Goal: Transaction & Acquisition: Purchase product/service

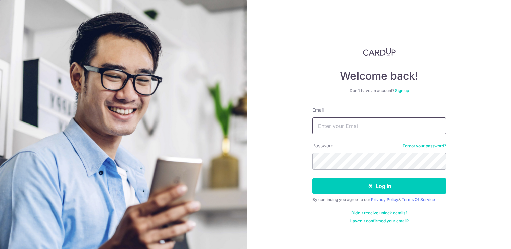
type input "[EMAIL_ADDRESS][DOMAIN_NAME]"
click at [312, 178] on button "Log in" at bounding box center [379, 186] width 134 height 17
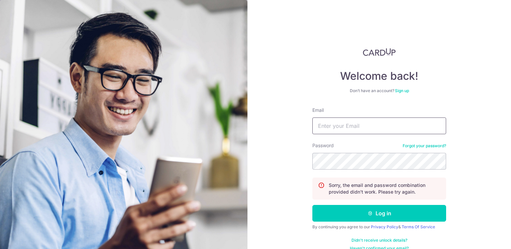
click at [345, 128] on input "Email" at bounding box center [379, 126] width 134 height 17
click at [347, 128] on input "Email" at bounding box center [379, 126] width 134 height 17
type input "[EMAIL_ADDRESS][DOMAIN_NAME]"
click at [312, 205] on button "Log in" at bounding box center [379, 213] width 134 height 17
click at [329, 121] on input "Email" at bounding box center [379, 126] width 134 height 17
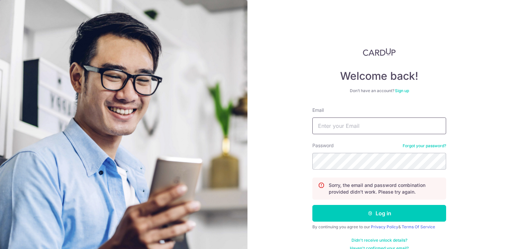
type input "exiadino@gmail.com"
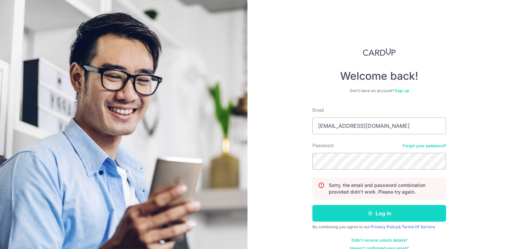
click at [408, 214] on button "Log in" at bounding box center [379, 213] width 134 height 17
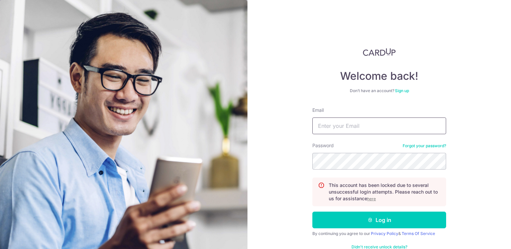
click at [341, 127] on input "Email" at bounding box center [379, 126] width 134 height 17
type input "[EMAIL_ADDRESS][DOMAIN_NAME]"
click at [369, 199] on u "here" at bounding box center [371, 198] width 9 height 5
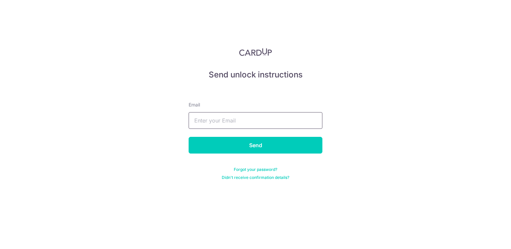
click at [240, 117] on input "text" at bounding box center [255, 120] width 134 height 17
click at [239, 124] on input "text" at bounding box center [255, 120] width 134 height 17
type input "EXIADINO@GMAIL.COM"
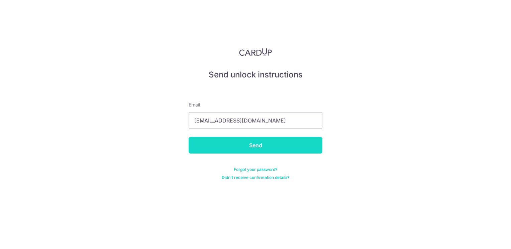
click at [222, 145] on input "Send" at bounding box center [255, 145] width 134 height 17
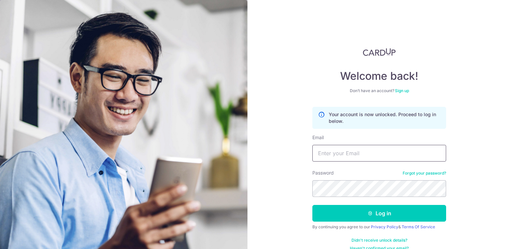
drag, startPoint x: 0, startPoint y: 0, endPoint x: 348, endPoint y: 157, distance: 382.0
click at [348, 157] on input "Email" at bounding box center [379, 153] width 134 height 17
type input "exiadino@gmail.com"
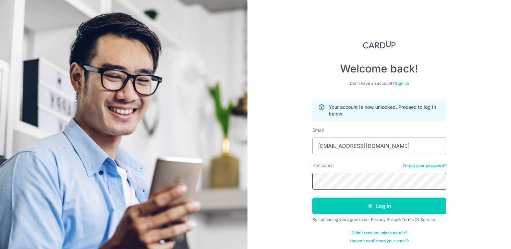
scroll to position [9, 0]
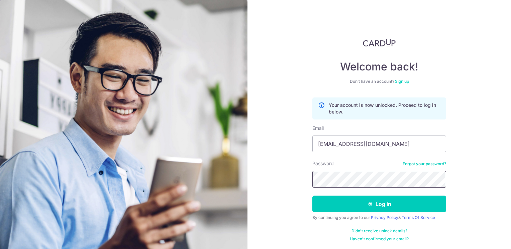
click at [312, 196] on button "Log in" at bounding box center [379, 204] width 134 height 17
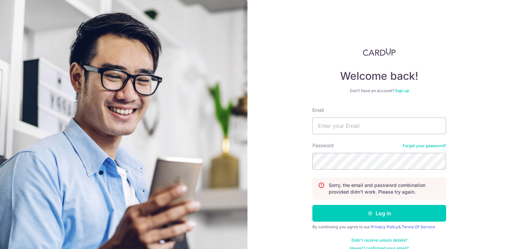
click at [402, 148] on link "Forgot your password?" at bounding box center [423, 145] width 43 height 5
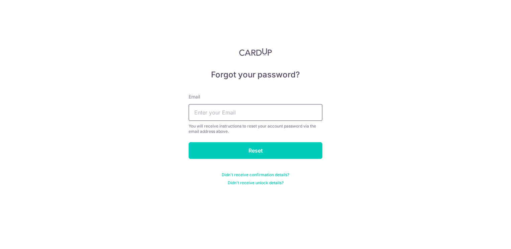
click at [239, 106] on input "text" at bounding box center [255, 112] width 134 height 17
type input "EXIADINO@GMAIL.COM"
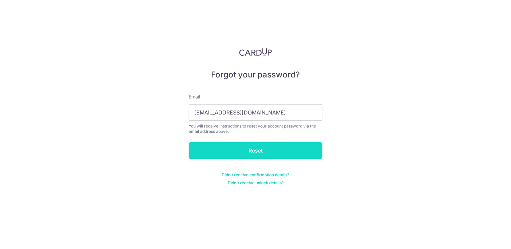
click at [224, 147] on input "Reset" at bounding box center [255, 150] width 134 height 17
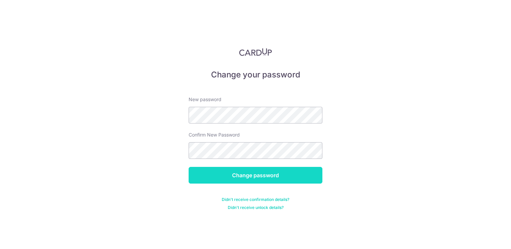
click at [247, 180] on input "Change password" at bounding box center [255, 175] width 134 height 17
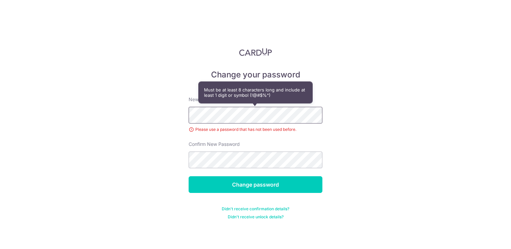
click at [152, 108] on div "Change your password New password Please use a password that has not been used …" at bounding box center [255, 124] width 511 height 249
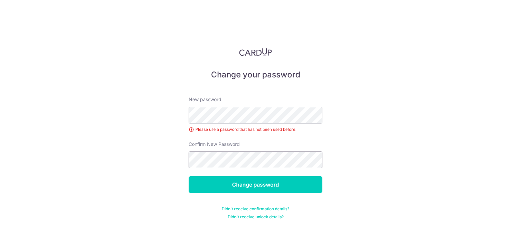
click at [106, 149] on div "Change your password New password Please use a password that has not been used …" at bounding box center [255, 124] width 511 height 249
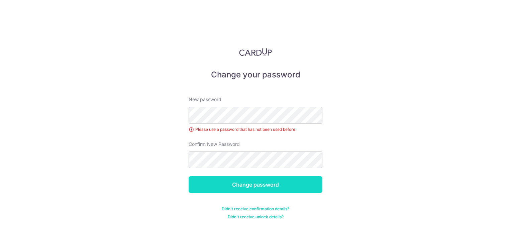
click at [264, 188] on input "Change password" at bounding box center [255, 184] width 134 height 17
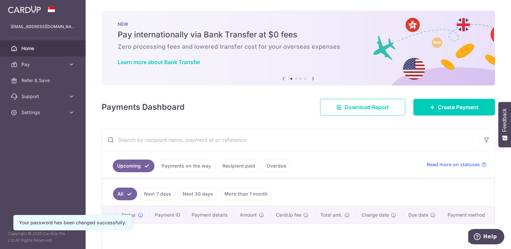
scroll to position [67, 0]
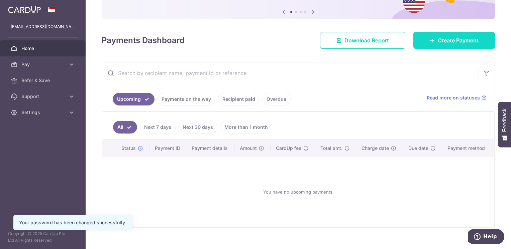
click at [470, 42] on span "Create Payment" at bounding box center [457, 40] width 41 height 8
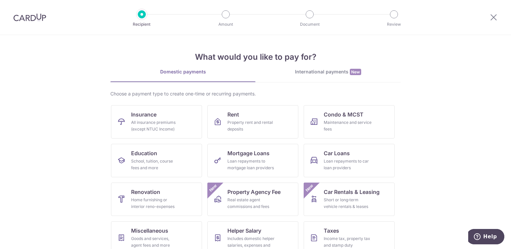
click at [16, 18] on img at bounding box center [29, 17] width 33 height 8
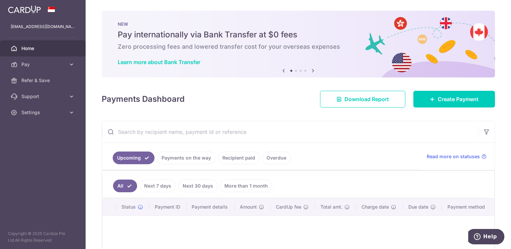
scroll to position [33, 0]
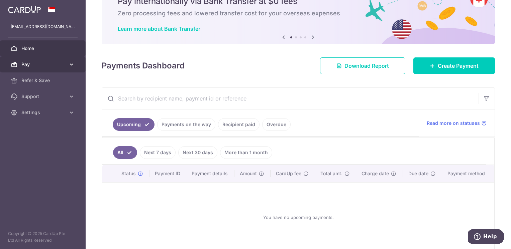
click at [45, 63] on span "Pay" at bounding box center [43, 64] width 44 height 7
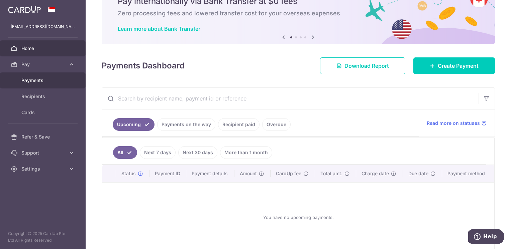
click at [36, 79] on span "Payments" at bounding box center [43, 80] width 44 height 7
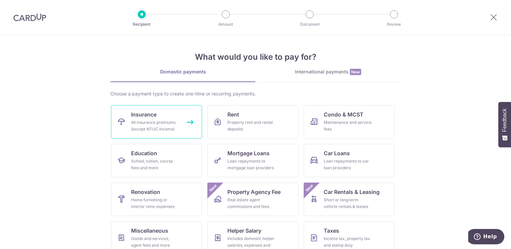
click at [146, 120] on div "All insurance premiums (except NTUC Income)" at bounding box center [155, 125] width 48 height 13
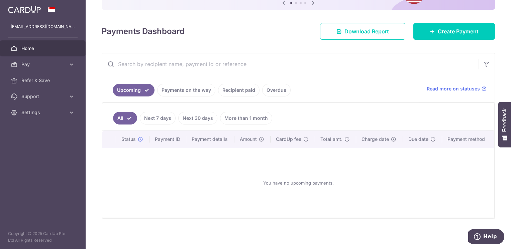
click at [246, 119] on link "More than 1 month" at bounding box center [246, 118] width 52 height 13
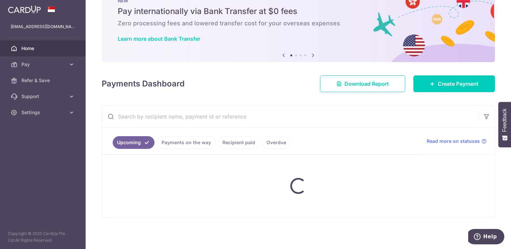
scroll to position [76, 0]
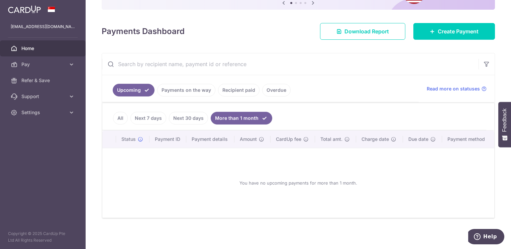
click at [192, 115] on link "Next 30 days" at bounding box center [188, 118] width 39 height 13
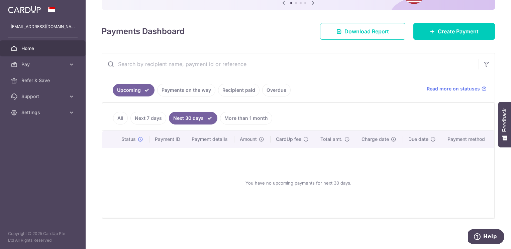
click at [140, 119] on link "Next 7 days" at bounding box center [148, 118] width 36 height 13
click at [242, 91] on link "Recipient paid" at bounding box center [238, 90] width 41 height 13
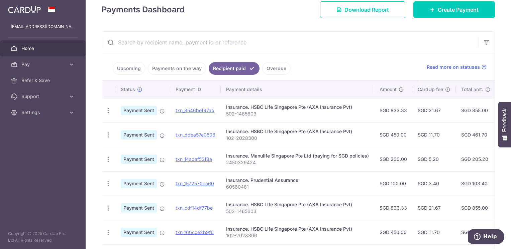
scroll to position [109, 0]
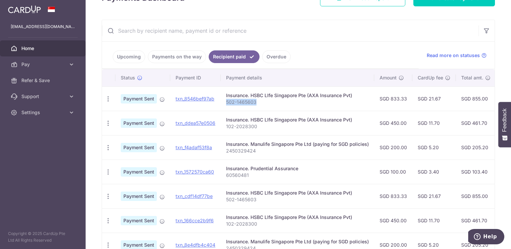
drag, startPoint x: 258, startPoint y: 102, endPoint x: 225, endPoint y: 102, distance: 33.1
click at [225, 102] on td "Insurance. HSBC LIfe Singapore Pte (AXA Insurance Pvt) 502-1465603" at bounding box center [297, 99] width 153 height 24
copy p "502-1465603"
drag, startPoint x: 258, startPoint y: 150, endPoint x: 227, endPoint y: 149, distance: 30.8
click at [227, 149] on p "2450329424" at bounding box center [297, 151] width 143 height 7
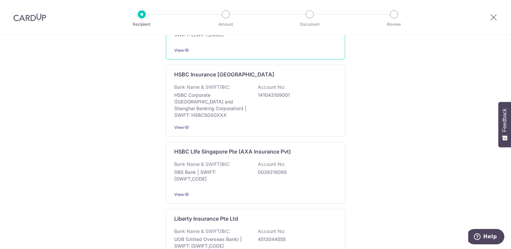
scroll to position [434, 0]
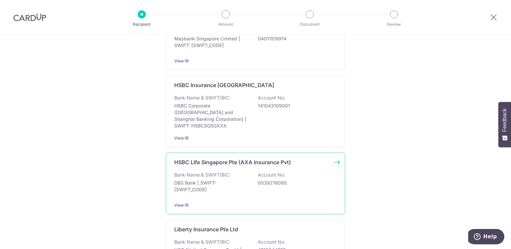
click at [278, 182] on div "Bank Name & SWIFT/BIC: DBS Bank | SWIFT: [SWIFT_CODE] Account No: 0039218095" at bounding box center [255, 184] width 162 height 25
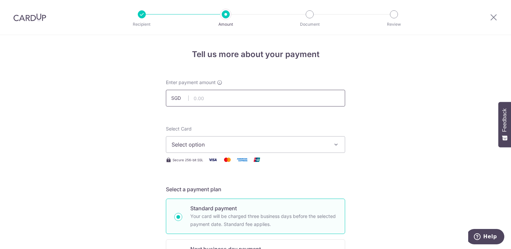
type input "833.33"
click at [199, 143] on span "Select option" at bounding box center [249, 145] width 156 height 8
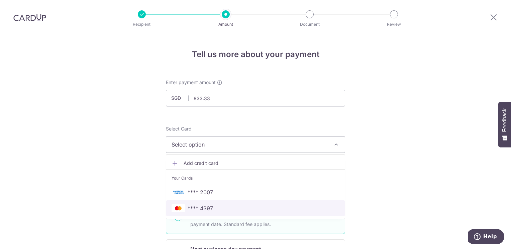
drag, startPoint x: 212, startPoint y: 208, endPoint x: 254, endPoint y: 195, distance: 44.2
click at [212, 208] on span "**** 4397" at bounding box center [255, 208] width 168 height 8
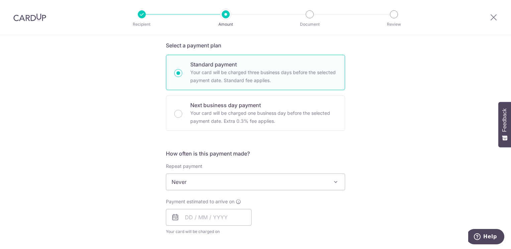
scroll to position [200, 0]
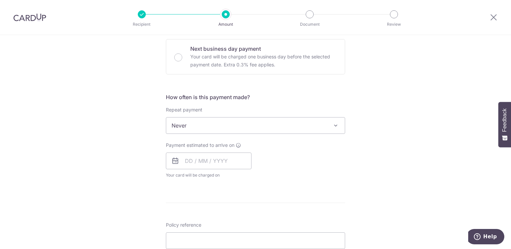
click at [310, 130] on span "Never" at bounding box center [255, 126] width 178 height 16
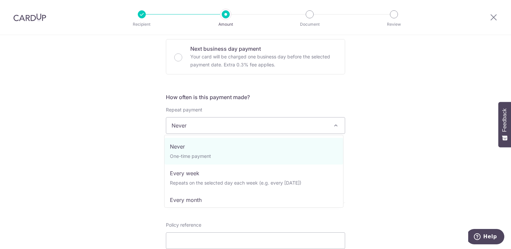
click at [310, 132] on span "Never" at bounding box center [255, 126] width 178 height 16
click at [82, 150] on div "Tell us more about your payment Enter payment amount SGD 833.33 833.33 Select C…" at bounding box center [255, 137] width 511 height 604
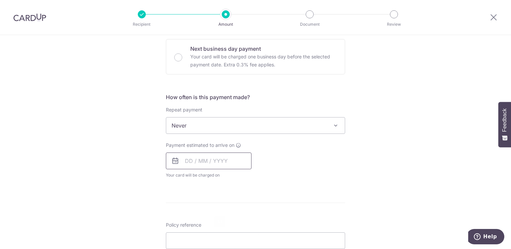
click at [216, 160] on input "text" at bounding box center [209, 161] width 86 height 17
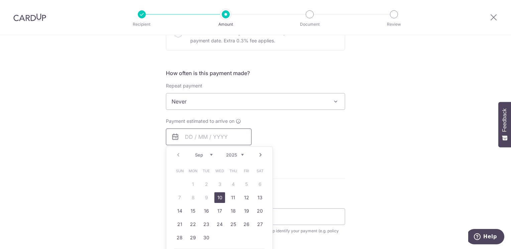
scroll to position [234, 0]
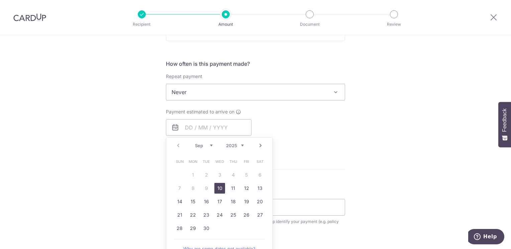
drag, startPoint x: 218, startPoint y: 187, endPoint x: 333, endPoint y: 145, distance: 122.4
click at [218, 187] on link "10" at bounding box center [219, 188] width 11 height 11
type input "10/09/2025"
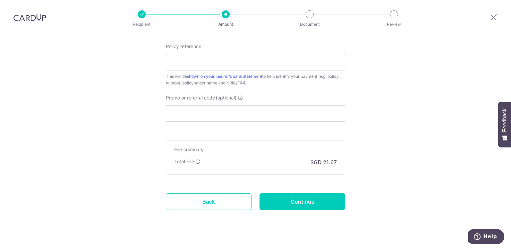
scroll to position [417, 0]
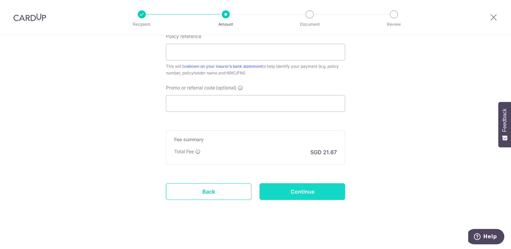
click at [317, 192] on input "Continue" at bounding box center [302, 191] width 86 height 17
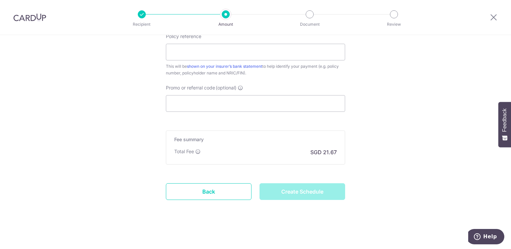
type input "Create Schedule"
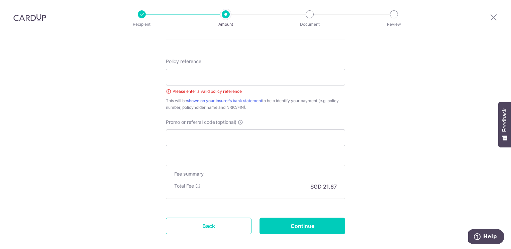
scroll to position [359, 0]
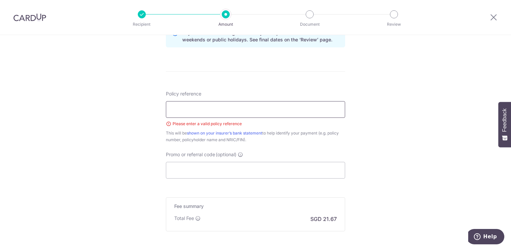
click at [237, 108] on input "Policy reference" at bounding box center [255, 109] width 179 height 17
type input "502-1465603"
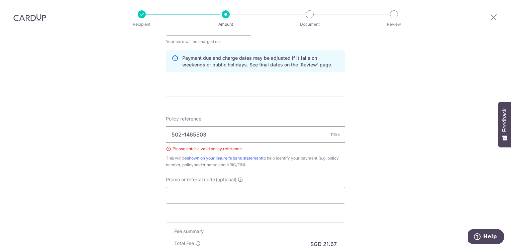
scroll to position [426, 0]
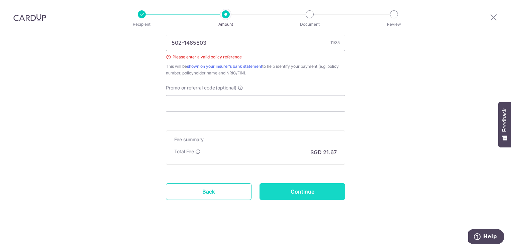
click at [302, 187] on input "Continue" at bounding box center [302, 191] width 86 height 17
type input "Create Schedule"
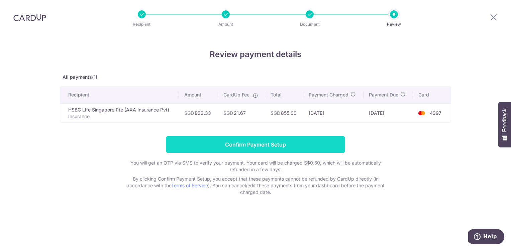
click at [277, 148] on input "Confirm Payment Setup" at bounding box center [255, 144] width 179 height 17
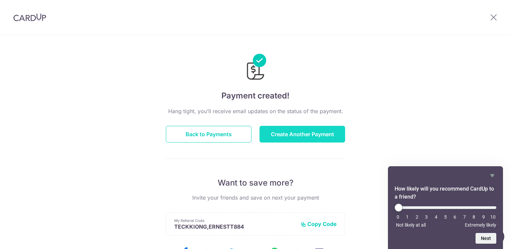
click at [295, 137] on button "Create Another Payment" at bounding box center [302, 134] width 86 height 17
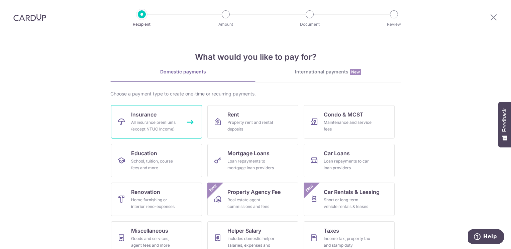
click at [131, 121] on div "All insurance premiums (except NTUC Income)" at bounding box center [155, 125] width 48 height 13
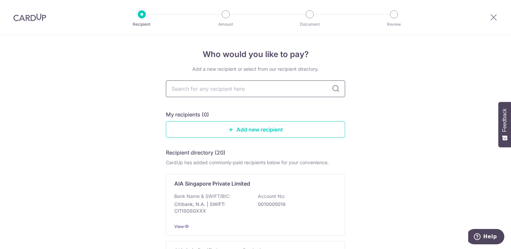
click at [208, 90] on input "text" at bounding box center [255, 89] width 179 height 17
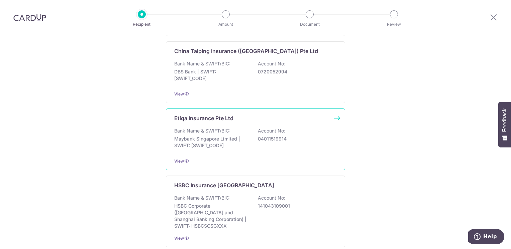
scroll to position [501, 0]
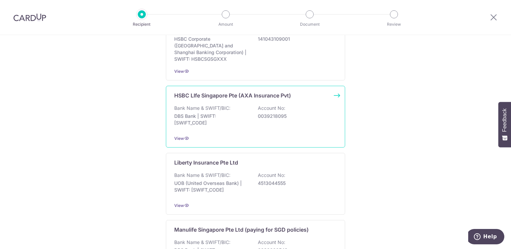
click at [229, 118] on div "Bank Name & SWIFT/BIC: DBS Bank | SWIFT: DBSSSGSGXXX Account No: 0039218095" at bounding box center [255, 117] width 162 height 25
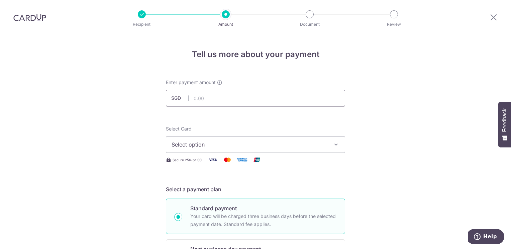
type input "450.00"
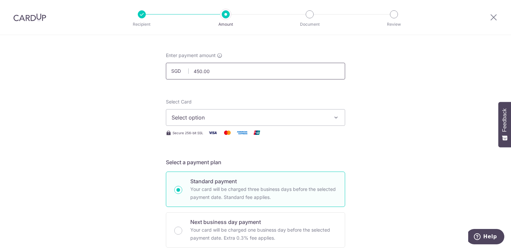
scroll to position [100, 0]
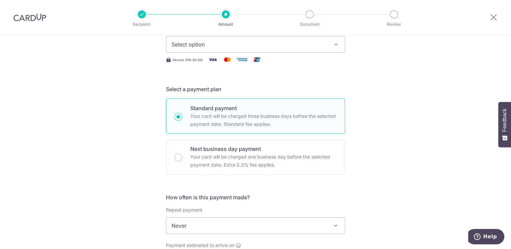
click at [269, 44] on span "Select option" at bounding box center [249, 44] width 156 height 8
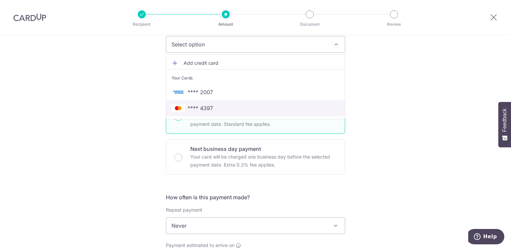
click at [233, 106] on span "**** 4397" at bounding box center [255, 108] width 168 height 8
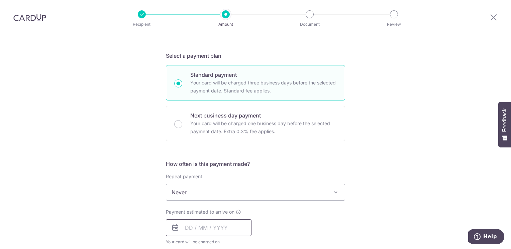
scroll to position [200, 0]
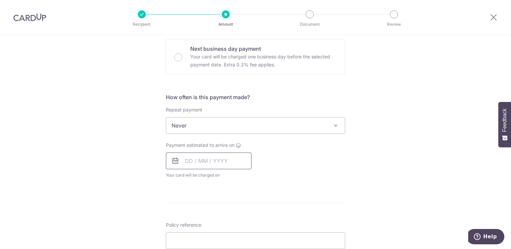
click at [213, 164] on input "text" at bounding box center [209, 161] width 86 height 17
click at [220, 223] on link "10" at bounding box center [219, 222] width 11 height 11
type input "10/09/2025"
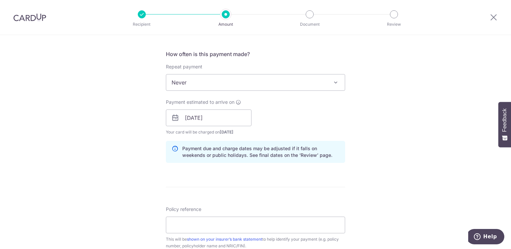
scroll to position [301, 0]
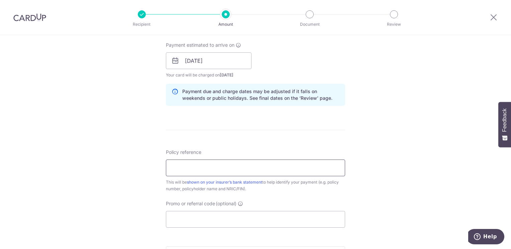
click at [250, 166] on input "Policy reference" at bounding box center [255, 168] width 179 height 17
type input "102-2028300"
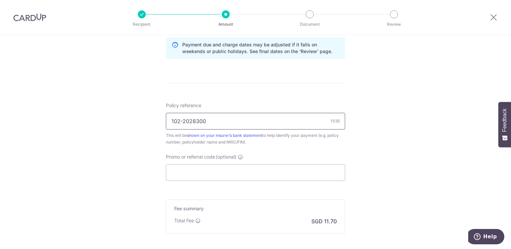
scroll to position [401, 0]
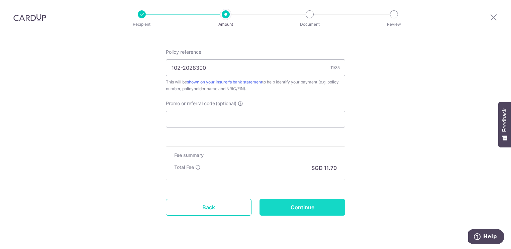
click at [293, 212] on input "Continue" at bounding box center [302, 207] width 86 height 17
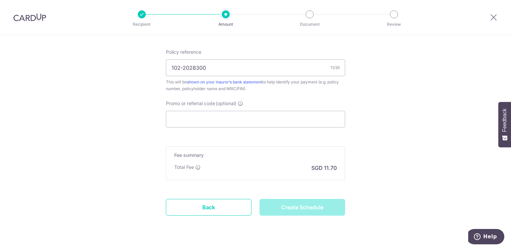
type input "Create Schedule"
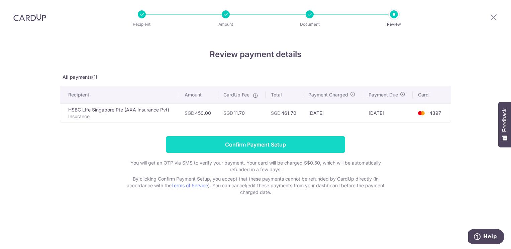
click at [276, 144] on input "Confirm Payment Setup" at bounding box center [255, 144] width 179 height 17
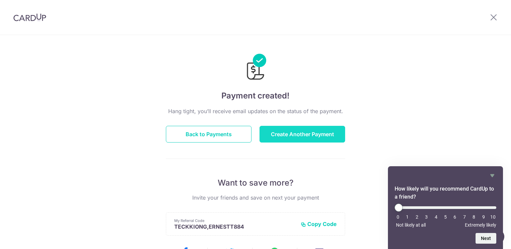
click at [287, 133] on button "Create Another Payment" at bounding box center [302, 134] width 86 height 17
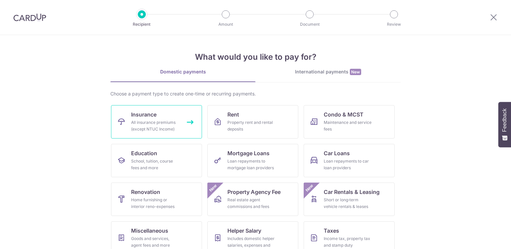
click at [131, 129] on div "All insurance premiums (except NTUC Income)" at bounding box center [155, 125] width 48 height 13
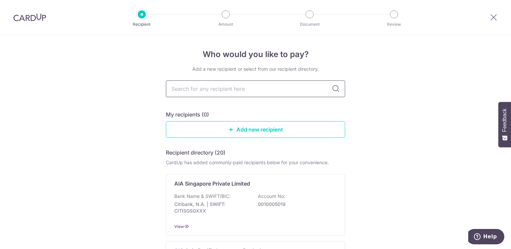
click at [226, 88] on input "text" at bounding box center [255, 89] width 179 height 17
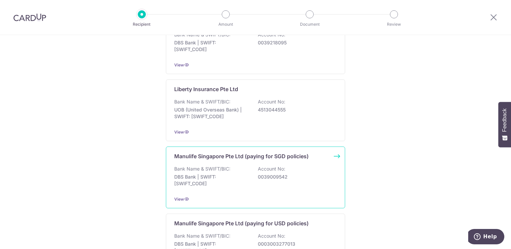
scroll to position [661, 0]
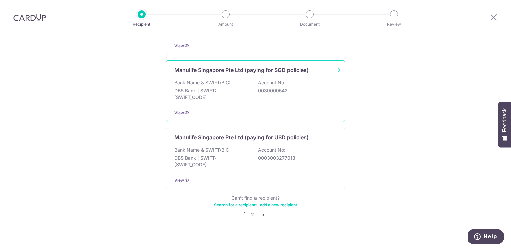
click at [270, 110] on div "View" at bounding box center [255, 113] width 162 height 7
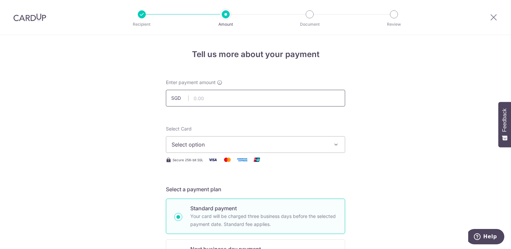
type input "200.00"
click at [216, 145] on span "Select option" at bounding box center [249, 145] width 156 height 8
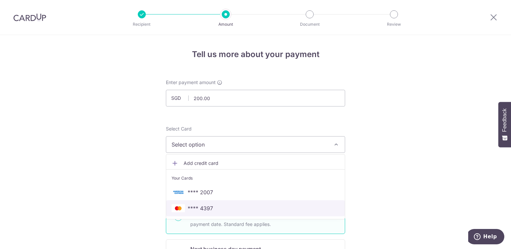
click at [194, 211] on span "**** 4397" at bounding box center [199, 208] width 25 height 8
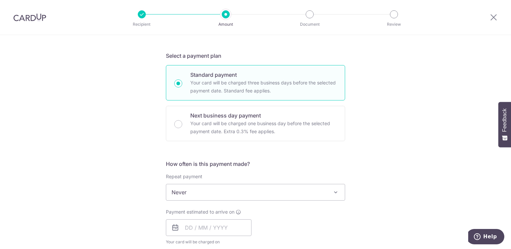
scroll to position [167, 0]
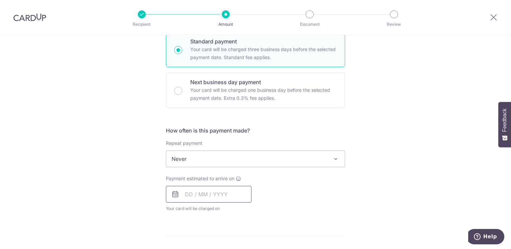
click at [222, 195] on input "text" at bounding box center [209, 194] width 86 height 17
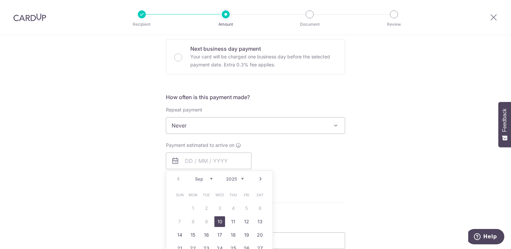
click at [216, 218] on link "10" at bounding box center [219, 222] width 11 height 11
type input "10/09/2025"
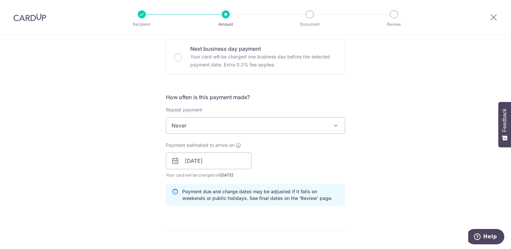
click at [354, 152] on div "Tell us more about your payment Enter payment amount SGD 200.00 200.00 Select C…" at bounding box center [255, 151] width 511 height 632
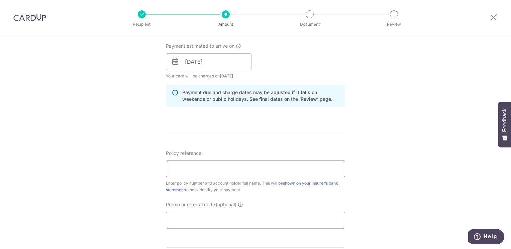
scroll to position [301, 0]
click at [253, 164] on input "Policy reference" at bounding box center [255, 168] width 179 height 17
type input "2450329424"
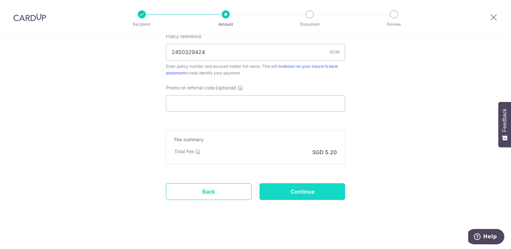
click at [303, 197] on input "Continue" at bounding box center [302, 191] width 86 height 17
type input "Create Schedule"
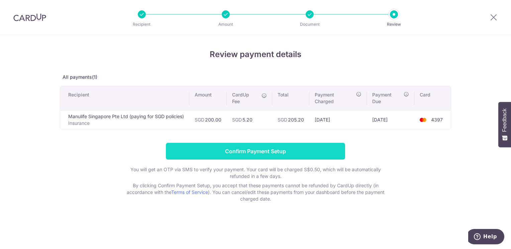
click at [272, 148] on input "Confirm Payment Setup" at bounding box center [255, 151] width 179 height 17
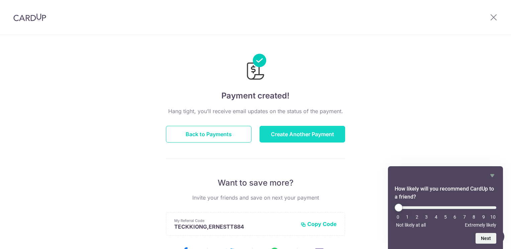
click at [302, 129] on button "Create Another Payment" at bounding box center [302, 134] width 86 height 17
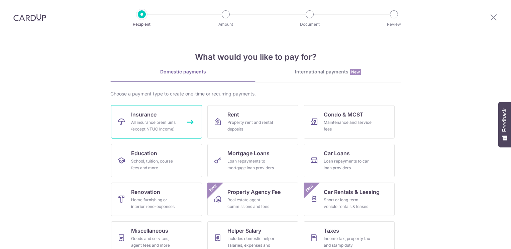
click at [131, 123] on div "All insurance premiums (except NTUC Income)" at bounding box center [155, 125] width 48 height 13
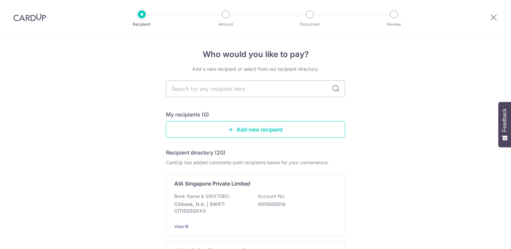
click at [232, 90] on input "text" at bounding box center [255, 89] width 179 height 17
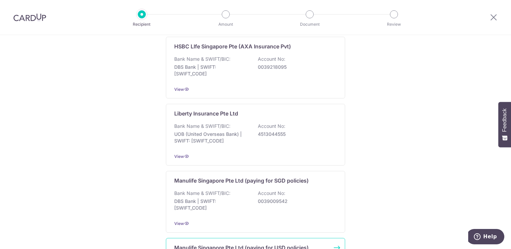
scroll to position [661, 0]
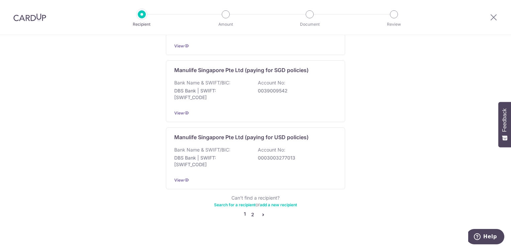
click at [251, 211] on link "2" at bounding box center [252, 215] width 8 height 8
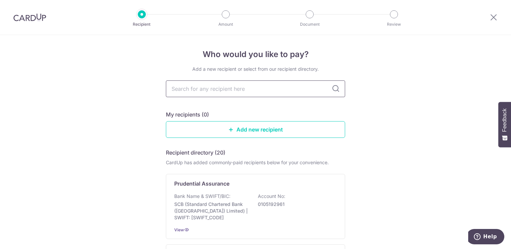
scroll to position [33, 0]
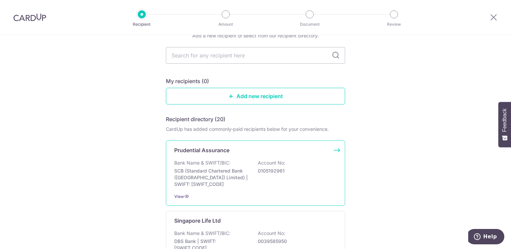
click at [231, 166] on div "Bank Name & SWIFT/BIC: SCB (Standard Chartered Bank (Singapore) Limited) | SWIF…" at bounding box center [255, 174] width 162 height 28
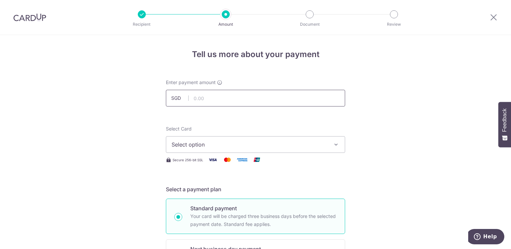
click at [206, 101] on input "text" at bounding box center [255, 98] width 179 height 17
type input "100.00"
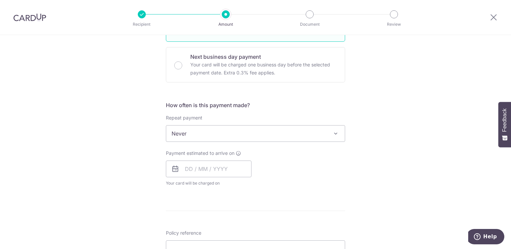
scroll to position [234, 0]
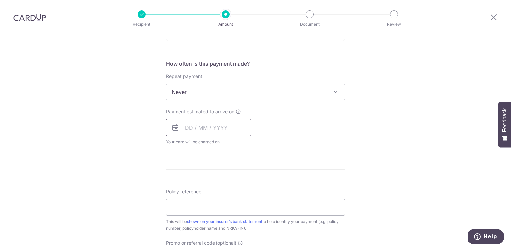
click at [207, 124] on input "text" at bounding box center [209, 127] width 86 height 17
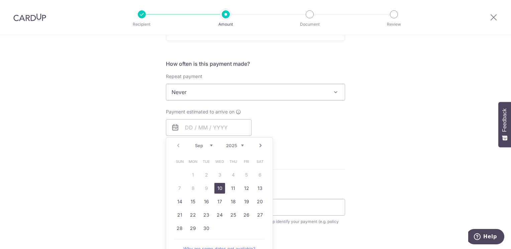
click at [220, 192] on link "10" at bounding box center [219, 188] width 11 height 11
type input "10/09/2025"
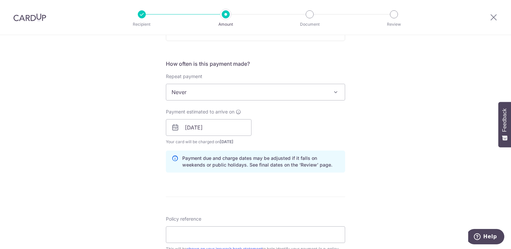
click at [337, 131] on div "Payment estimated to arrive on 10/09/2025 Prev Next Sep Oct Nov Dec 2025 2026 2…" at bounding box center [255, 127] width 187 height 37
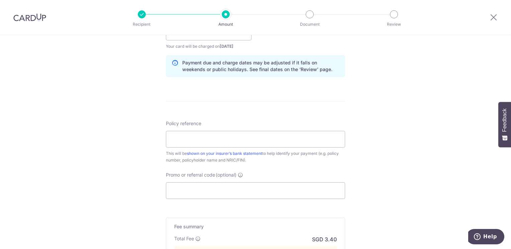
scroll to position [334, 0]
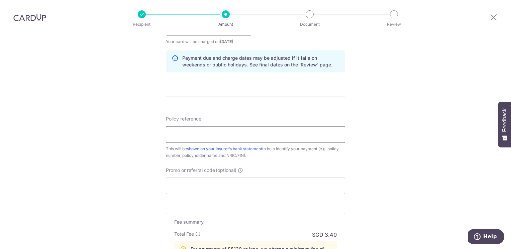
click at [205, 138] on input "Policy reference" at bounding box center [255, 134] width 179 height 17
type input "60560481"
click at [73, 173] on div "Tell us more about your payment Enter payment amount SGD 100.00 100.00 Select C…" at bounding box center [255, 30] width 511 height 659
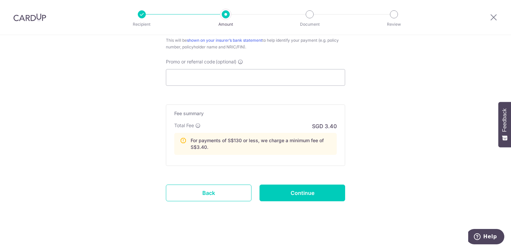
scroll to position [444, 0]
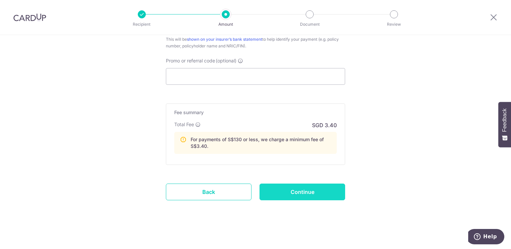
click at [310, 192] on input "Continue" at bounding box center [302, 192] width 86 height 17
type input "Create Schedule"
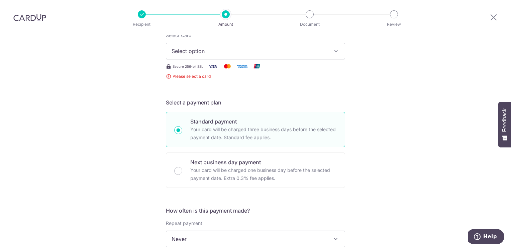
click at [238, 54] on span "Select option" at bounding box center [249, 51] width 156 height 8
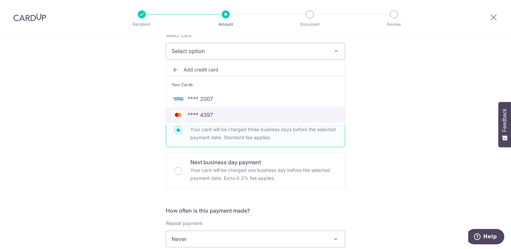
click at [218, 114] on span "**** 4397" at bounding box center [255, 115] width 168 height 8
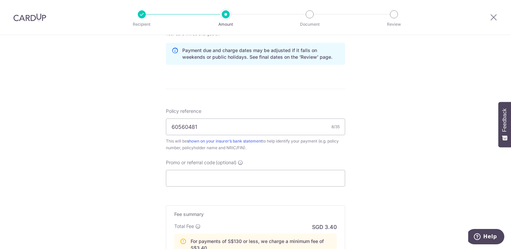
scroll to position [394, 0]
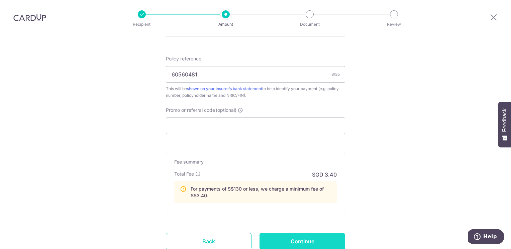
click at [306, 242] on input "Continue" at bounding box center [302, 241] width 86 height 17
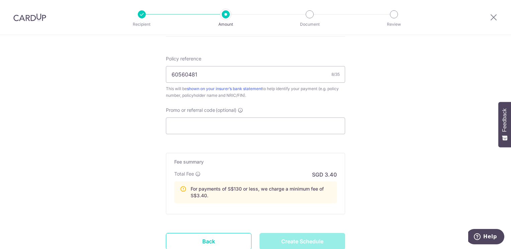
type input "Create Schedule"
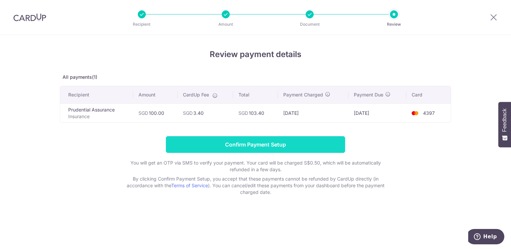
click at [242, 143] on input "Confirm Payment Setup" at bounding box center [255, 144] width 179 height 17
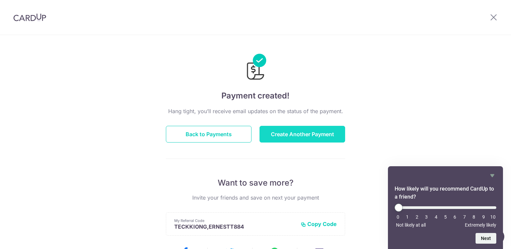
click at [302, 132] on button "Create Another Payment" at bounding box center [302, 134] width 86 height 17
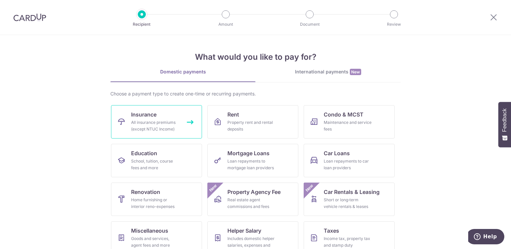
drag, startPoint x: 0, startPoint y: 0, endPoint x: 182, endPoint y: 121, distance: 218.9
click at [182, 121] on link "Insurance All insurance premiums (except NTUC Income)" at bounding box center [156, 121] width 91 height 33
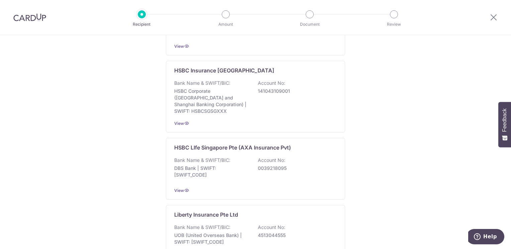
scroll to position [434, 0]
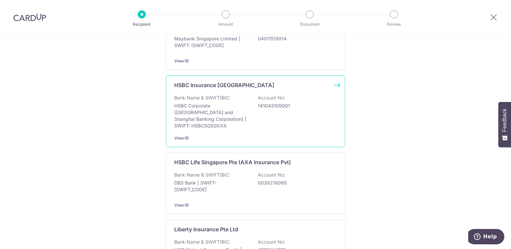
click at [263, 107] on p "141043109001" at bounding box center [295, 106] width 75 height 7
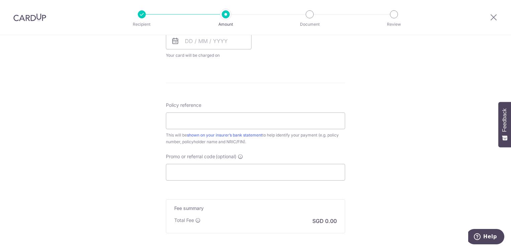
scroll to position [334, 0]
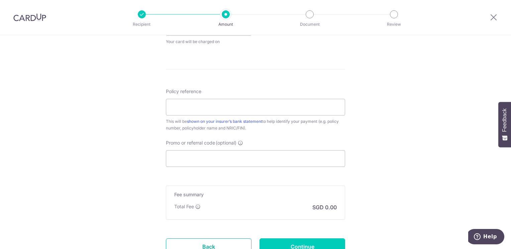
click at [217, 243] on link "Back" at bounding box center [209, 247] width 86 height 17
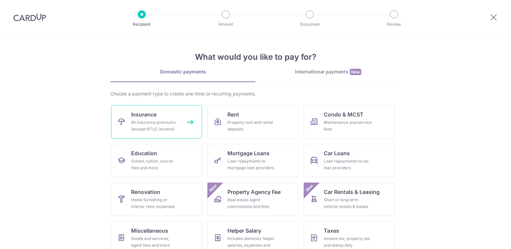
click at [139, 125] on div "All insurance premiums (except NTUC Income)" at bounding box center [155, 125] width 48 height 13
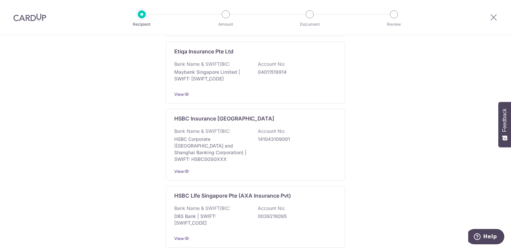
scroll to position [434, 0]
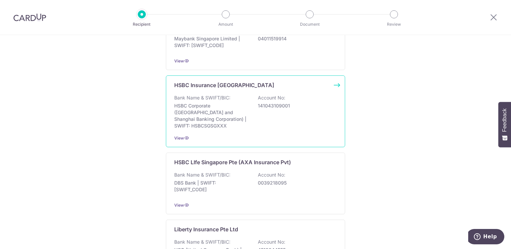
click at [286, 109] on div "Bank Name & SWIFT/BIC: HSBC Corporate (Hongkong and Shanghai Banking Corporatio…" at bounding box center [255, 112] width 162 height 35
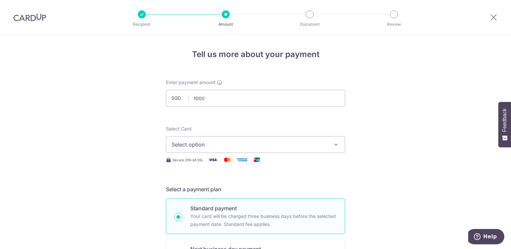
type input "1,000.00"
click at [293, 150] on button "Select option" at bounding box center [255, 144] width 179 height 17
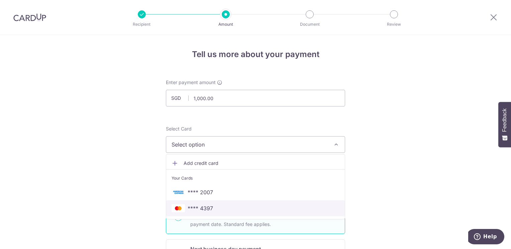
drag, startPoint x: 238, startPoint y: 206, endPoint x: 273, endPoint y: 194, distance: 36.7
click at [238, 206] on span "**** 4397" at bounding box center [255, 208] width 168 height 8
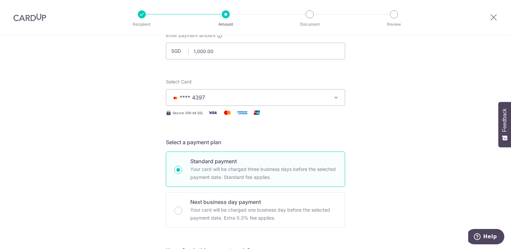
scroll to position [167, 0]
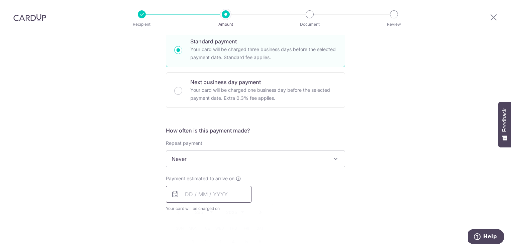
click at [211, 194] on input "text" at bounding box center [209, 194] width 86 height 17
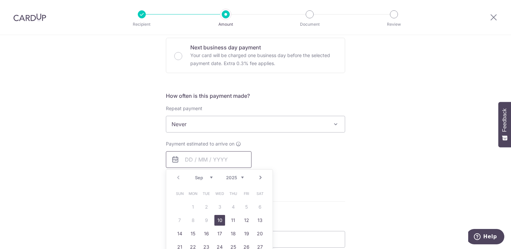
scroll to position [234, 0]
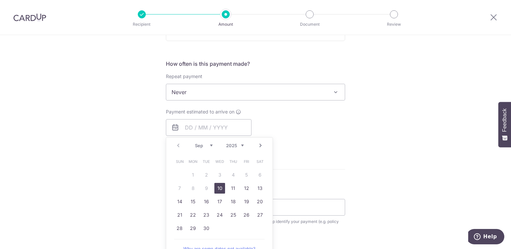
click at [218, 191] on link "10" at bounding box center [219, 188] width 11 height 11
type input "10/09/2025"
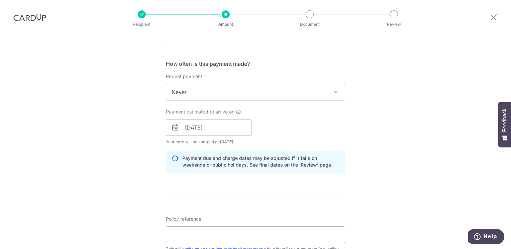
scroll to position [301, 0]
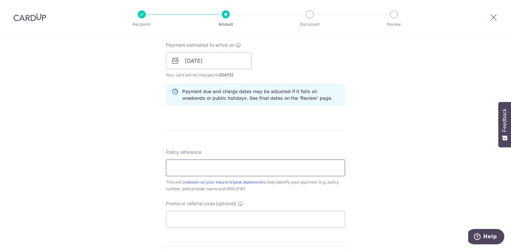
click at [217, 165] on input "Policy reference" at bounding box center [255, 168] width 179 height 17
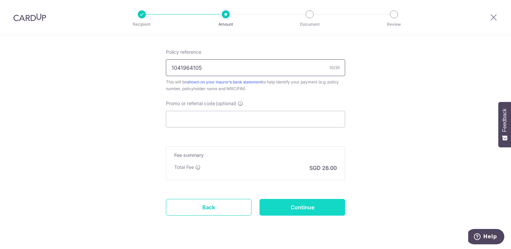
type input "1041964105"
click at [302, 206] on input "Continue" at bounding box center [302, 207] width 86 height 17
type input "Create Schedule"
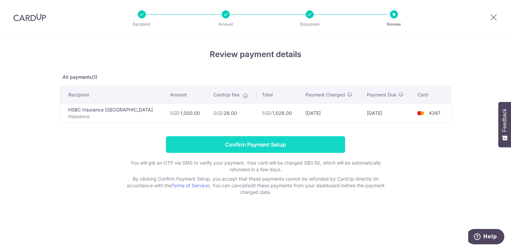
click at [264, 140] on input "Confirm Payment Setup" at bounding box center [255, 144] width 179 height 17
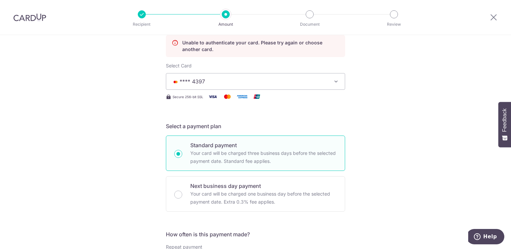
click at [23, 21] on div at bounding box center [29, 17] width 59 height 35
click at [26, 18] on img at bounding box center [29, 17] width 33 height 8
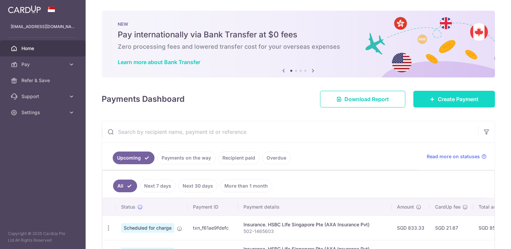
click at [425, 105] on link "Create Payment" at bounding box center [454, 99] width 82 height 17
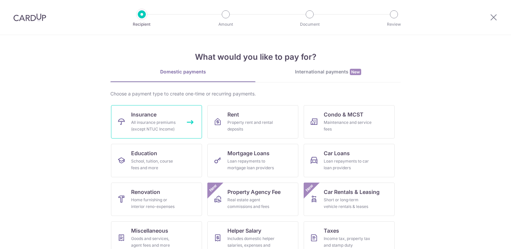
click at [153, 121] on div "All insurance premiums (except NTUC Income)" at bounding box center [155, 125] width 48 height 13
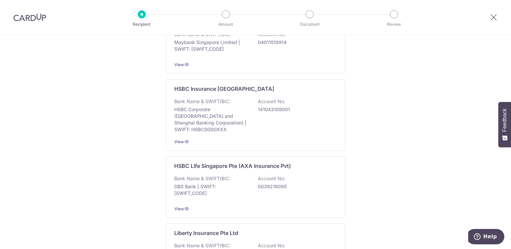
scroll to position [434, 0]
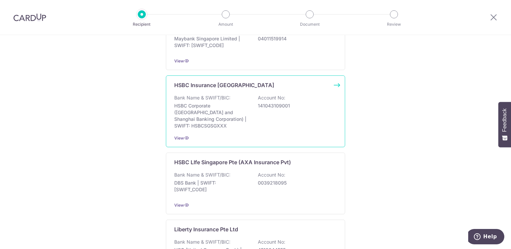
click at [247, 98] on div "Bank Name & SWIFT/BIC: HSBC Corporate (Hongkong and Shanghai Banking Corporatio…" at bounding box center [255, 112] width 162 height 35
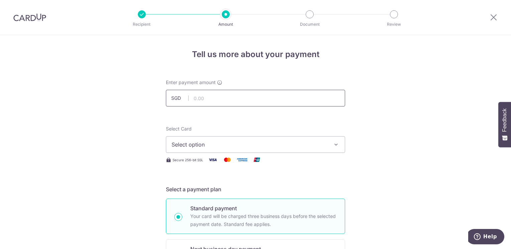
type input "1,000.00"
type input "1041964105"
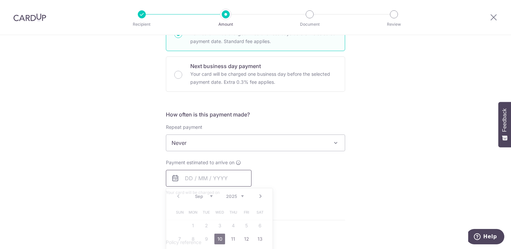
type input "1,000.00"
click at [214, 239] on link "10" at bounding box center [219, 239] width 11 height 11
type input "[DATE]"
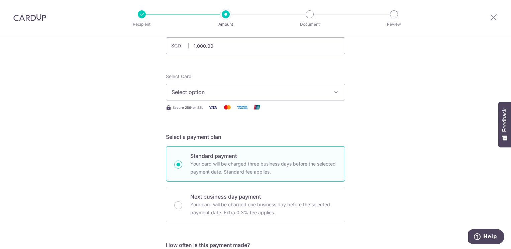
scroll to position [16, 0]
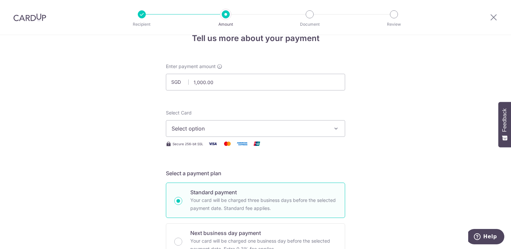
click at [230, 131] on span "Select option" at bounding box center [249, 129] width 156 height 8
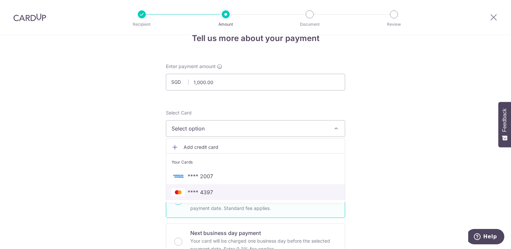
click at [210, 188] on span "**** 4397" at bounding box center [199, 192] width 25 height 8
click at [210, 188] on p "Standard payment" at bounding box center [263, 192] width 146 height 8
click at [182, 197] on input "Standard payment Your card will be charged three business days before the selec…" at bounding box center [178, 201] width 8 height 8
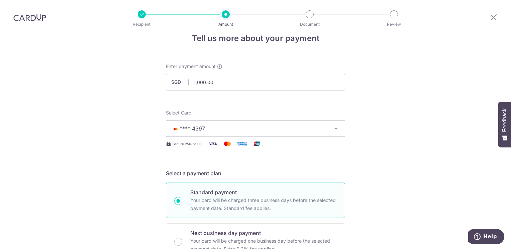
radio input "true"
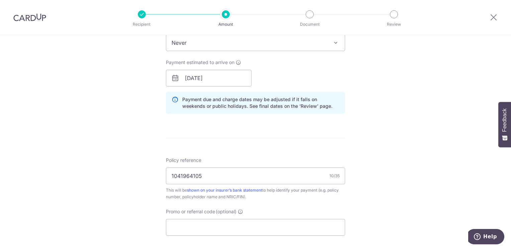
scroll to position [407, 0]
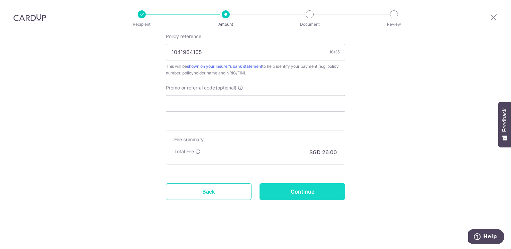
click at [314, 191] on input "Continue" at bounding box center [302, 191] width 86 height 17
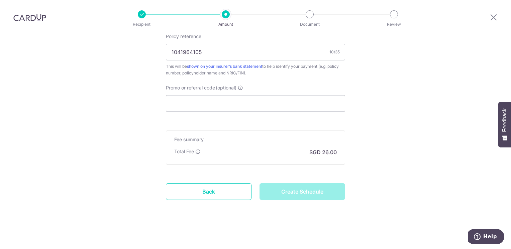
type input "Create Schedule"
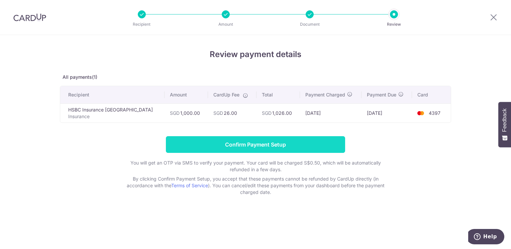
click at [281, 149] on input "Confirm Payment Setup" at bounding box center [255, 144] width 179 height 17
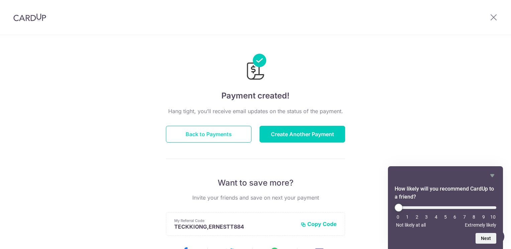
click at [224, 134] on button "Back to Payments" at bounding box center [209, 134] width 86 height 17
